Goal: Find contact information: Find contact information

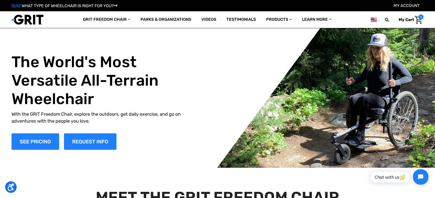
click at [28, 20] on img at bounding box center [28, 19] width 32 height 11
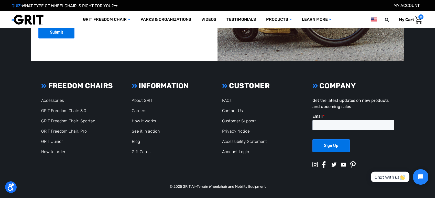
scroll to position [1414, 0]
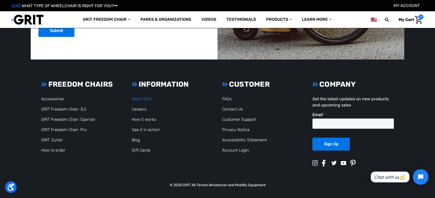
click at [143, 99] on link "About GRIT" at bounding box center [142, 98] width 21 height 5
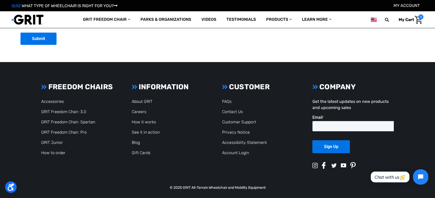
scroll to position [1471, 0]
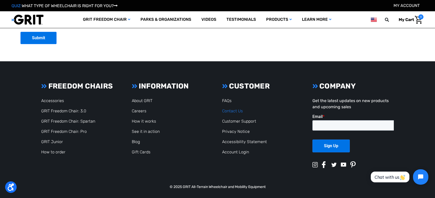
click at [232, 110] on link "Contact Us" at bounding box center [232, 110] width 21 height 5
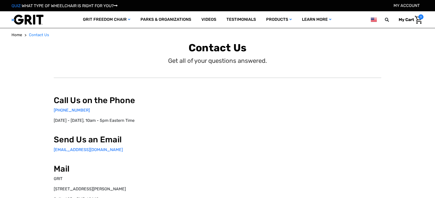
select select "US"
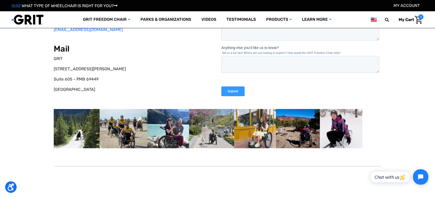
scroll to position [90, 0]
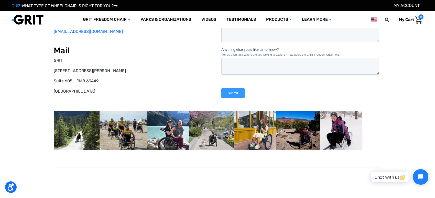
click at [160, 131] on img at bounding box center [208, 130] width 309 height 39
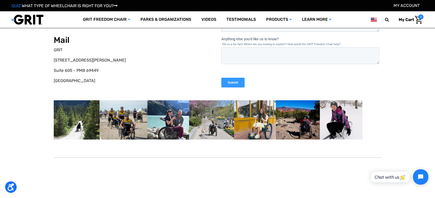
scroll to position [97, 0]
